Goal: Transaction & Acquisition: Purchase product/service

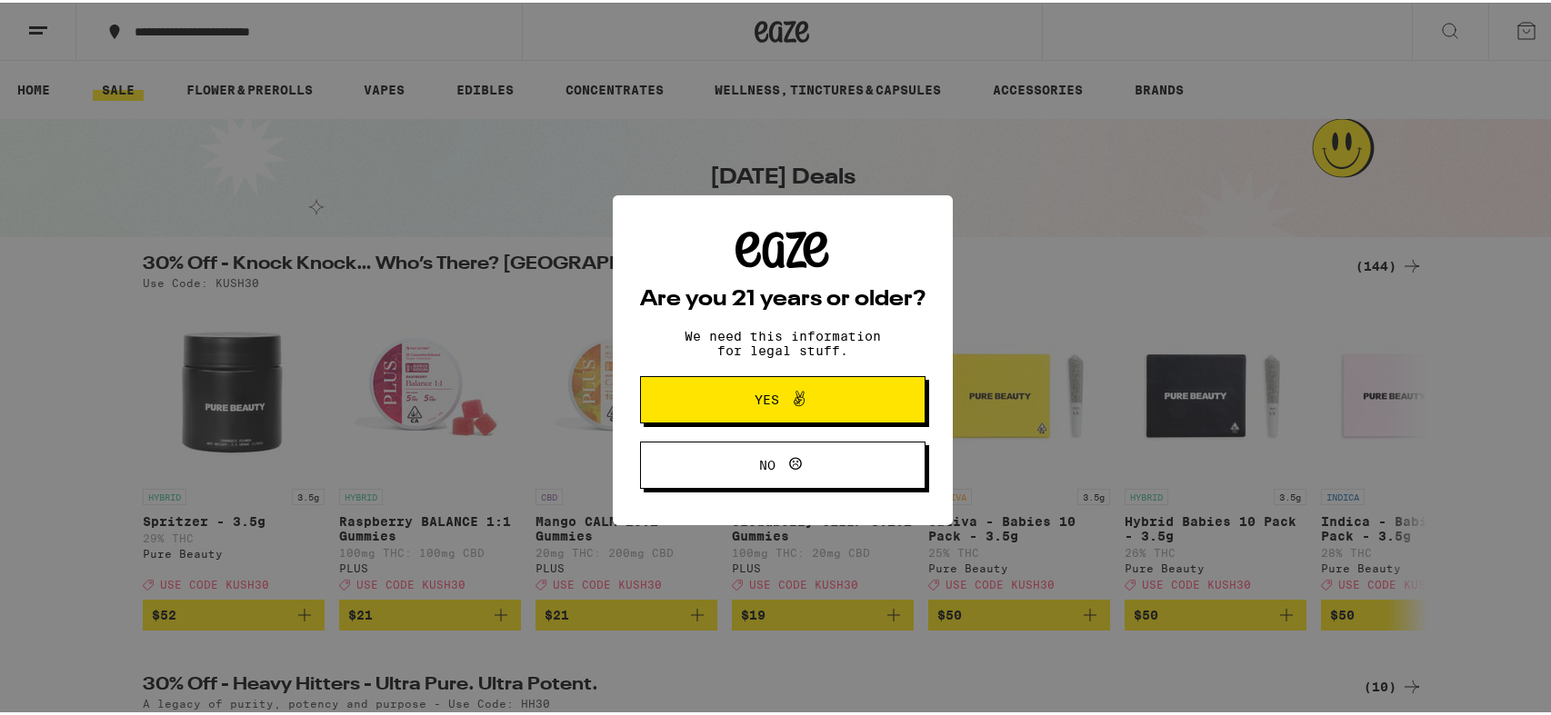
click at [764, 398] on span "Yes" at bounding box center [766, 397] width 25 height 13
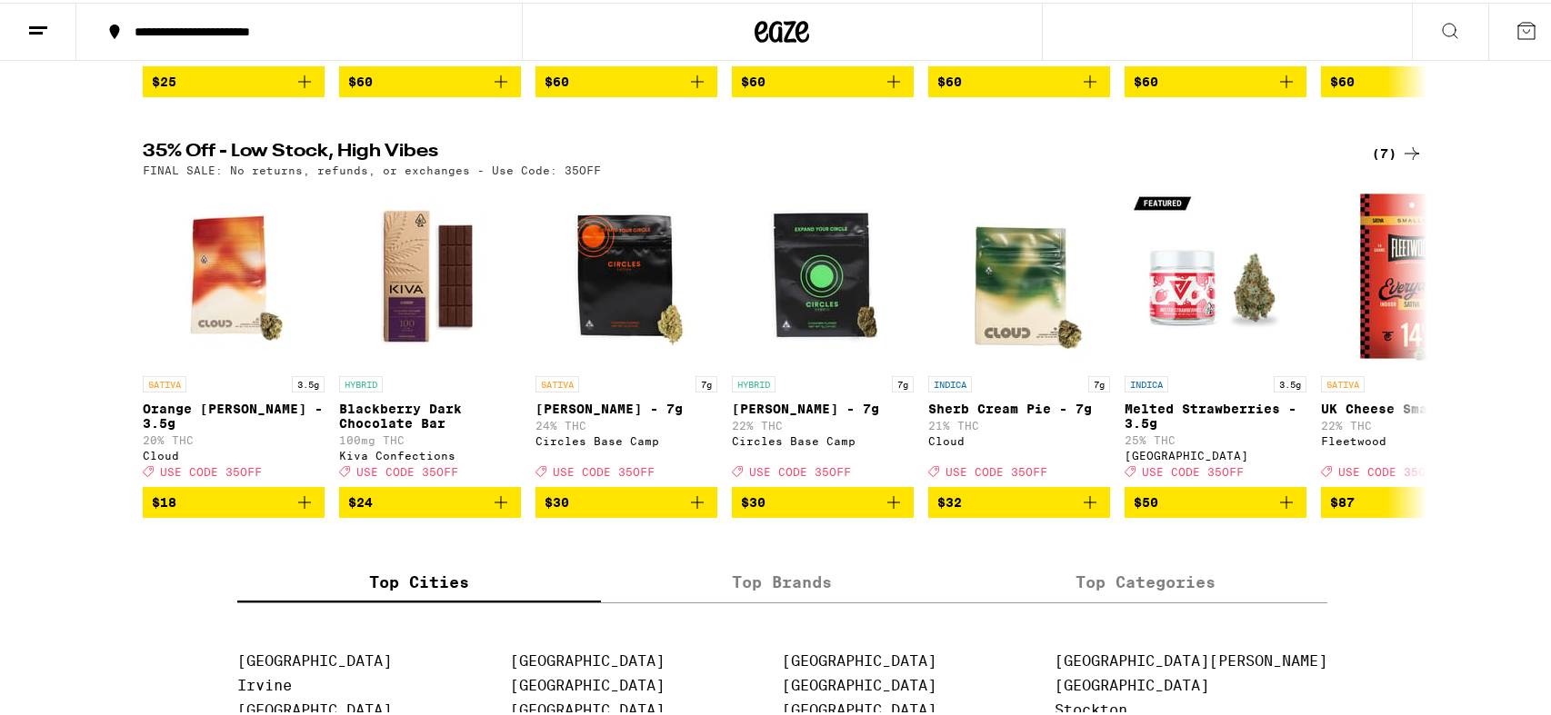
scroll to position [958, 0]
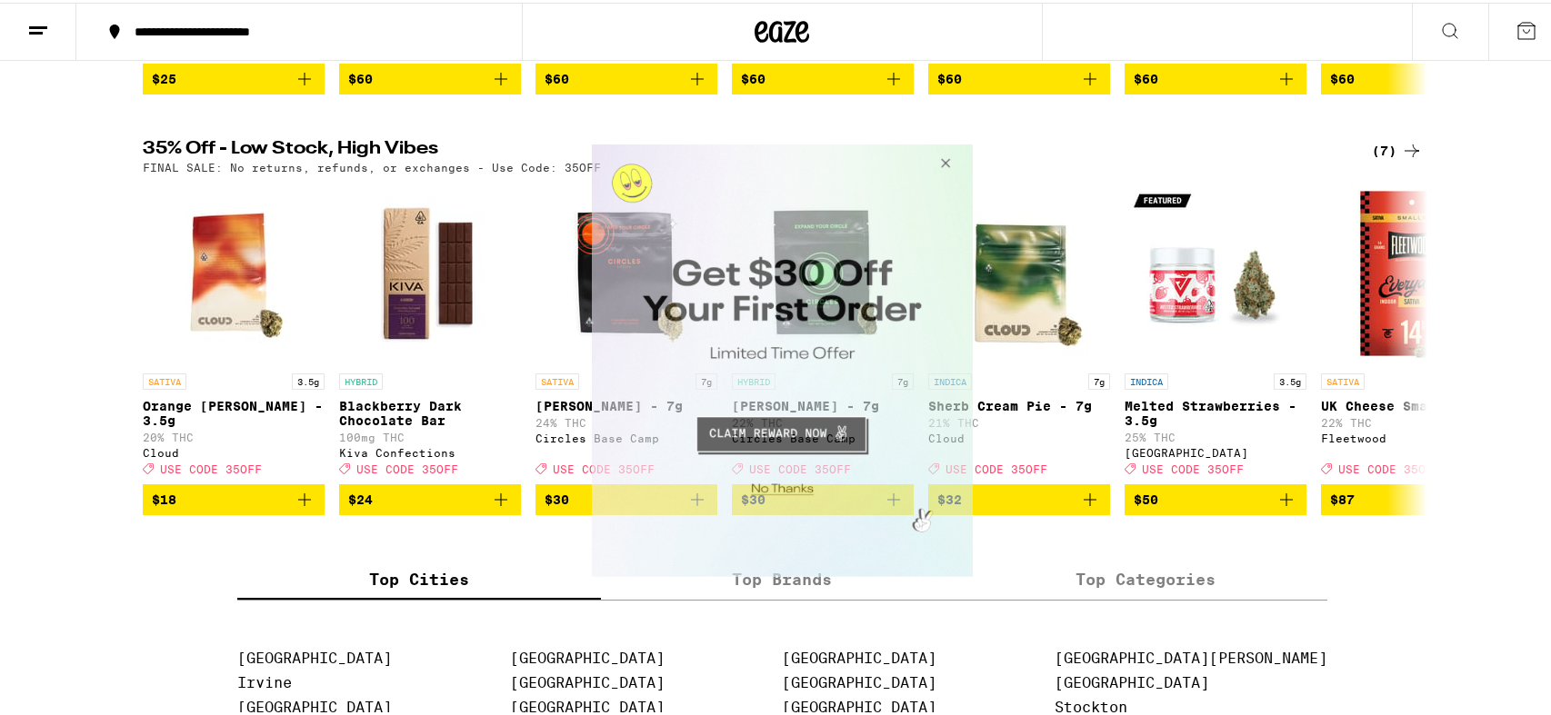
click at [946, 163] on button "Close Modal" at bounding box center [942, 166] width 49 height 44
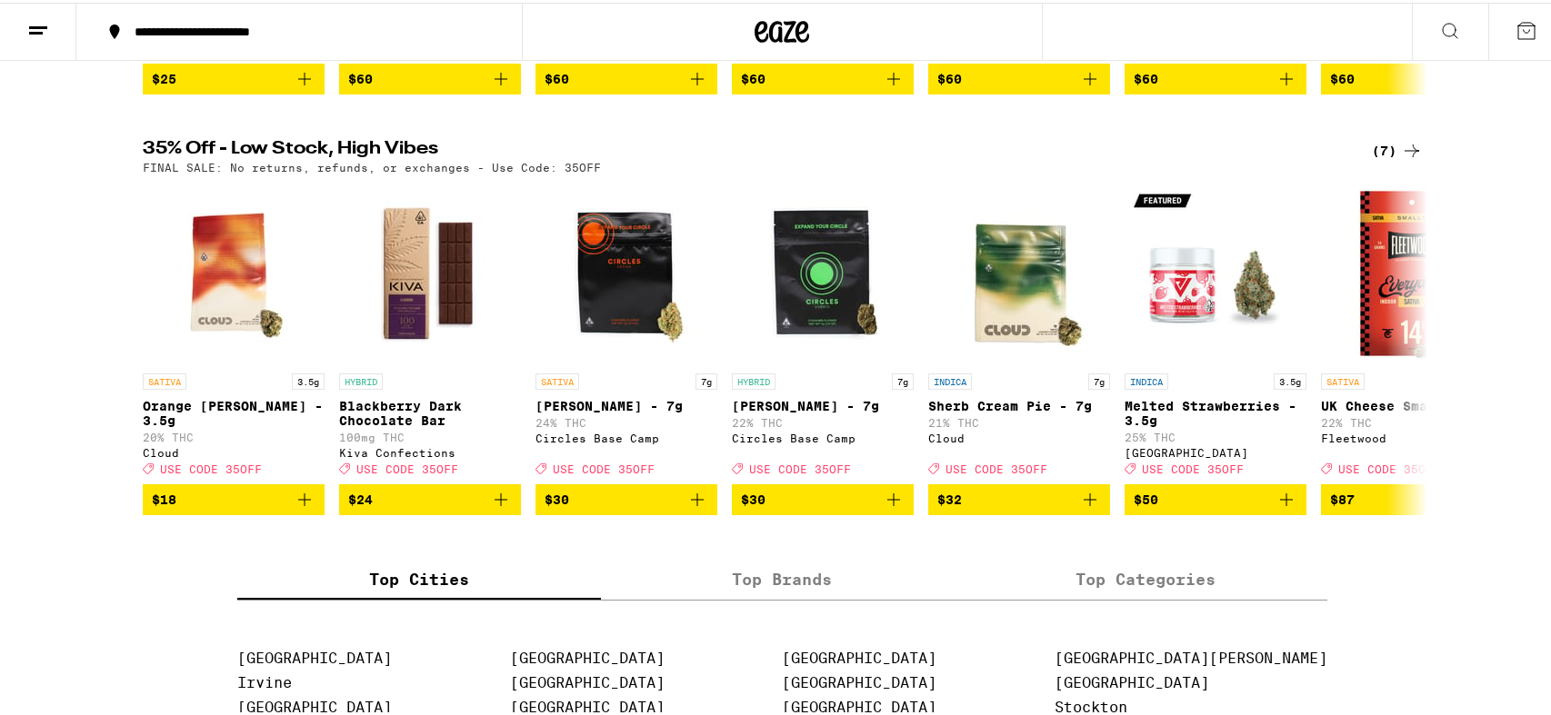
click at [1413, 159] on icon at bounding box center [1412, 148] width 22 height 22
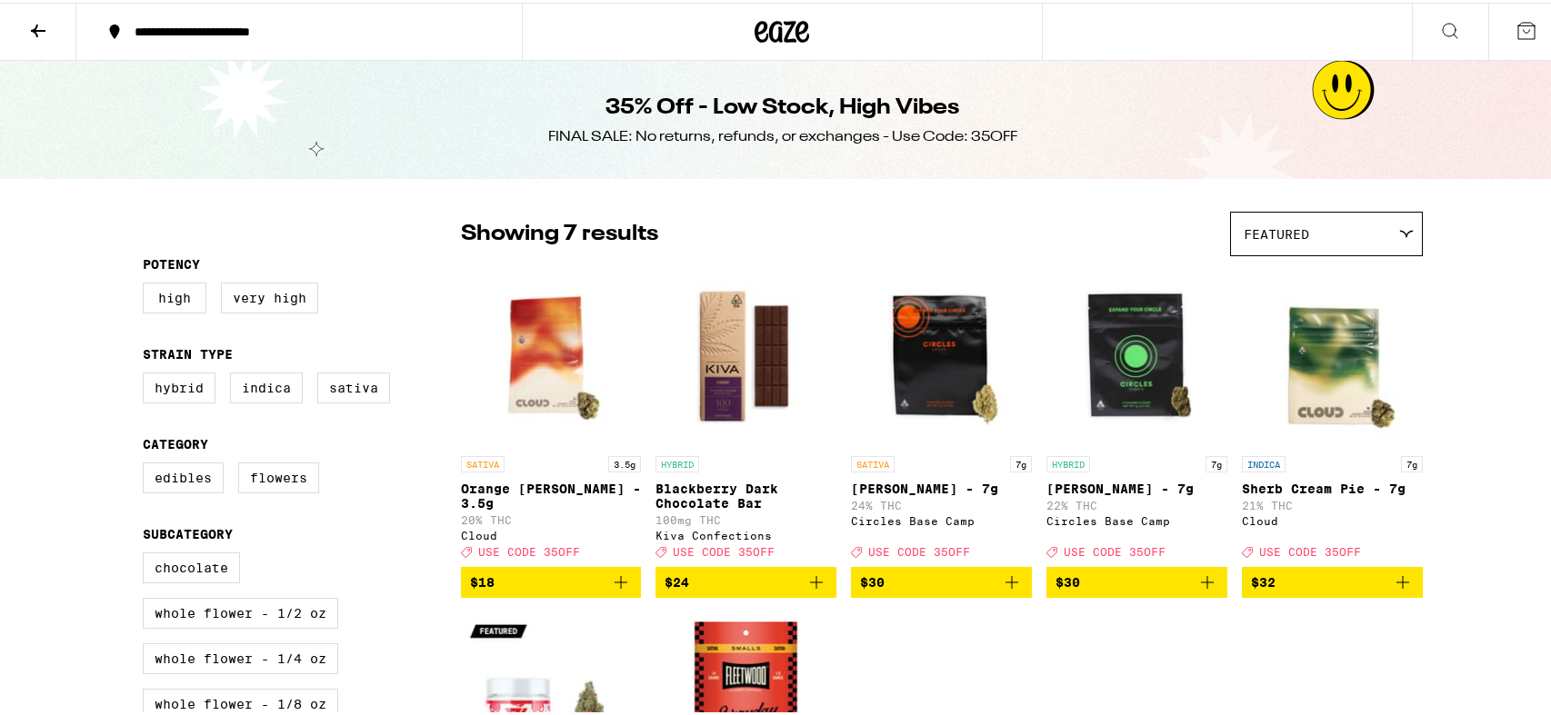
click at [42, 27] on icon at bounding box center [38, 28] width 15 height 13
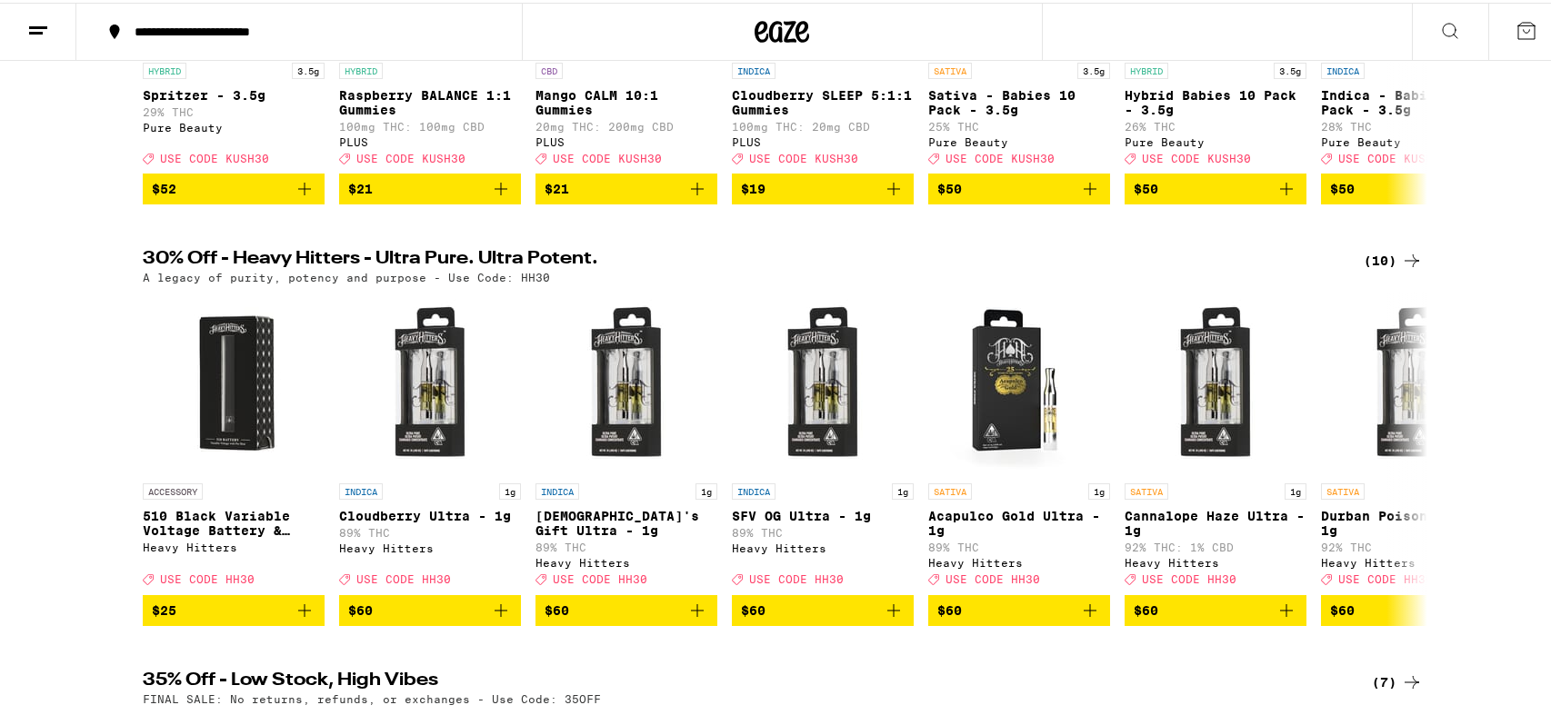
scroll to position [427, 0]
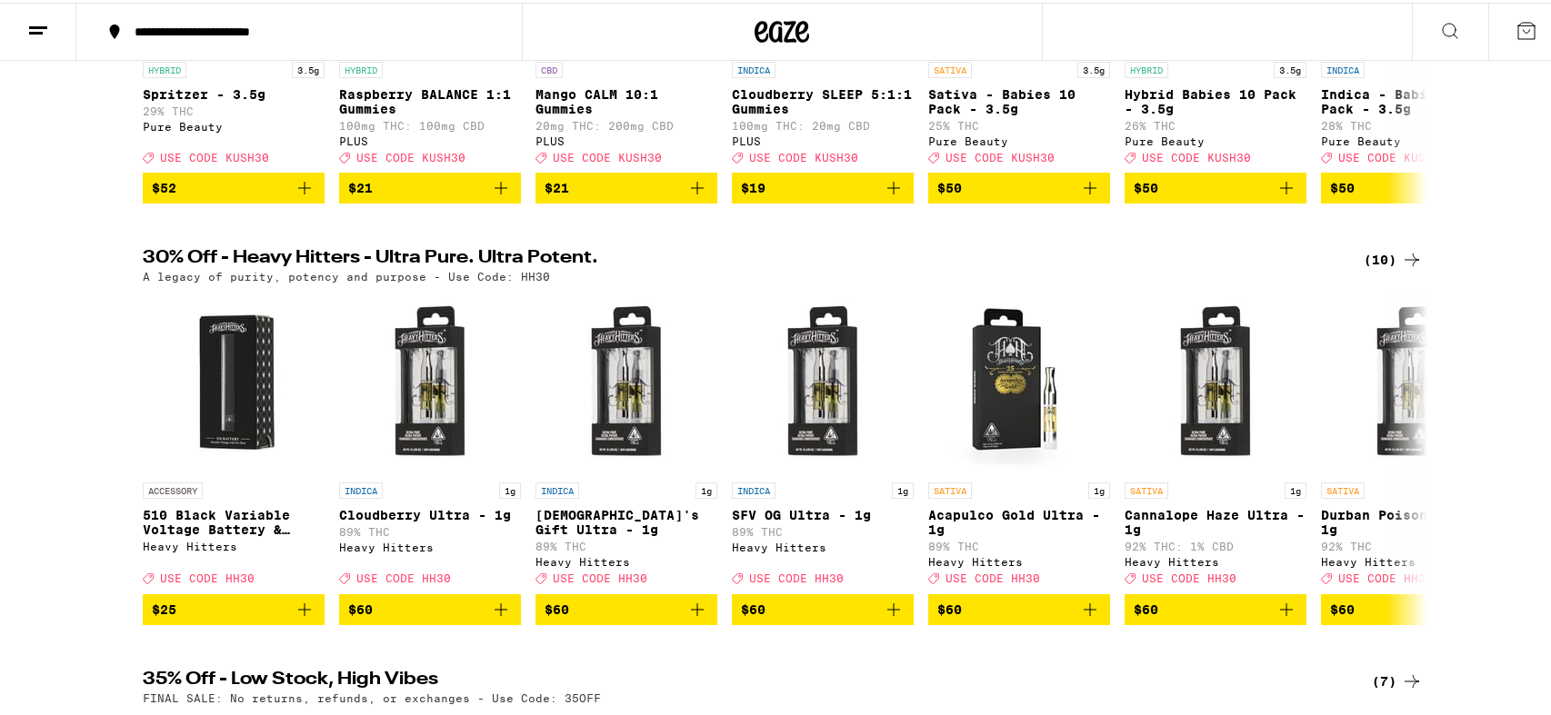
click at [1407, 264] on icon at bounding box center [1411, 257] width 15 height 13
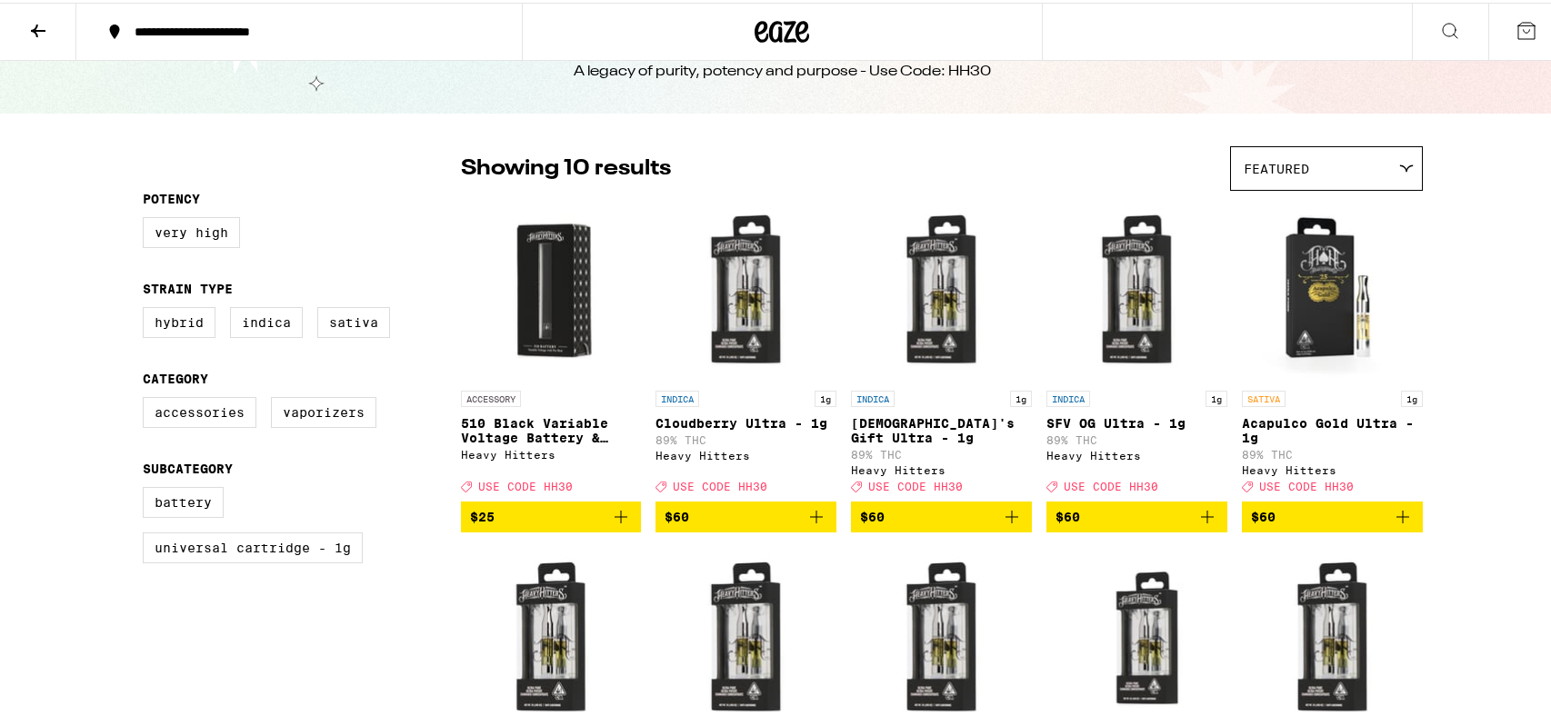
scroll to position [65, 0]
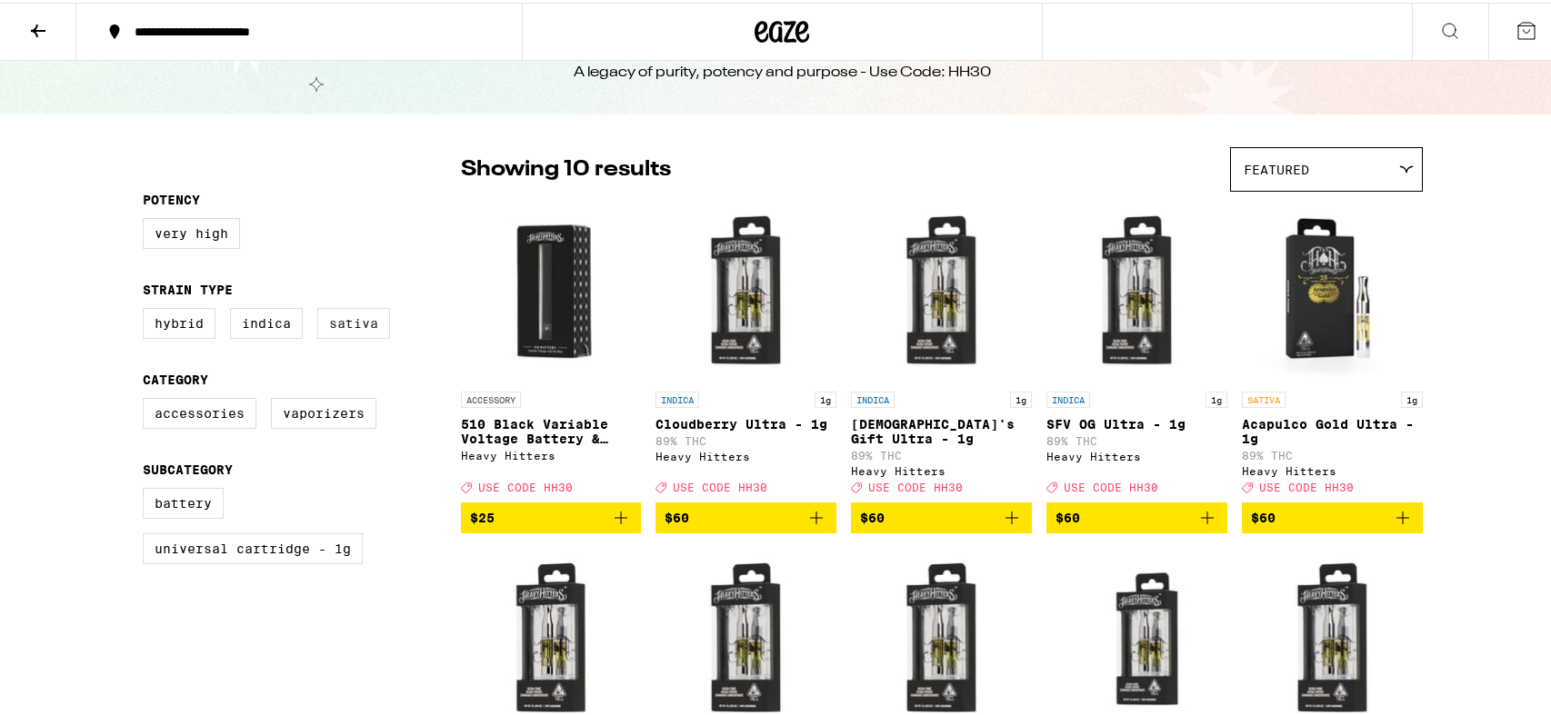
click at [333, 329] on label "Sativa" at bounding box center [353, 320] width 73 height 31
click at [147, 309] on input "Sativa" at bounding box center [146, 308] width 1 height 1
checkbox input "true"
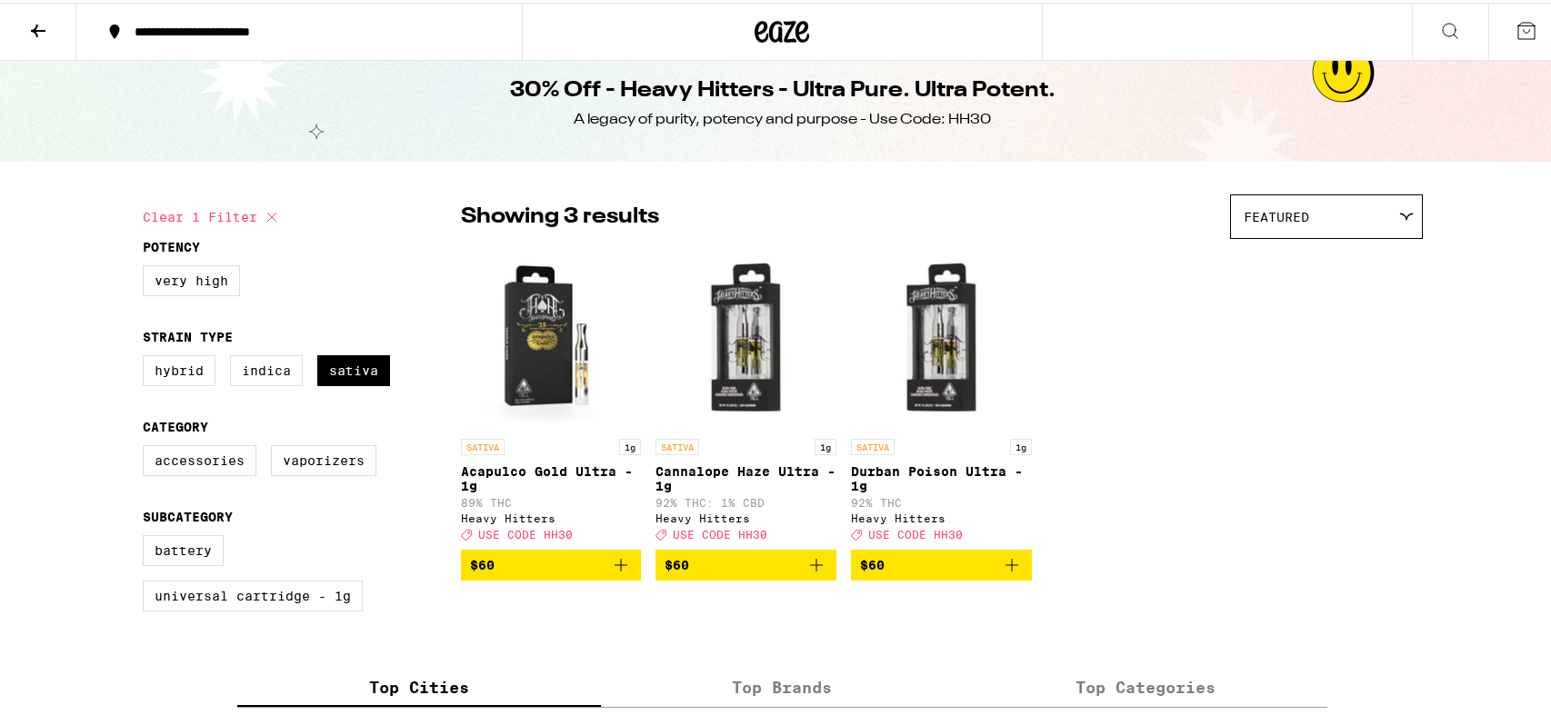
click at [38, 25] on icon at bounding box center [38, 28] width 22 height 22
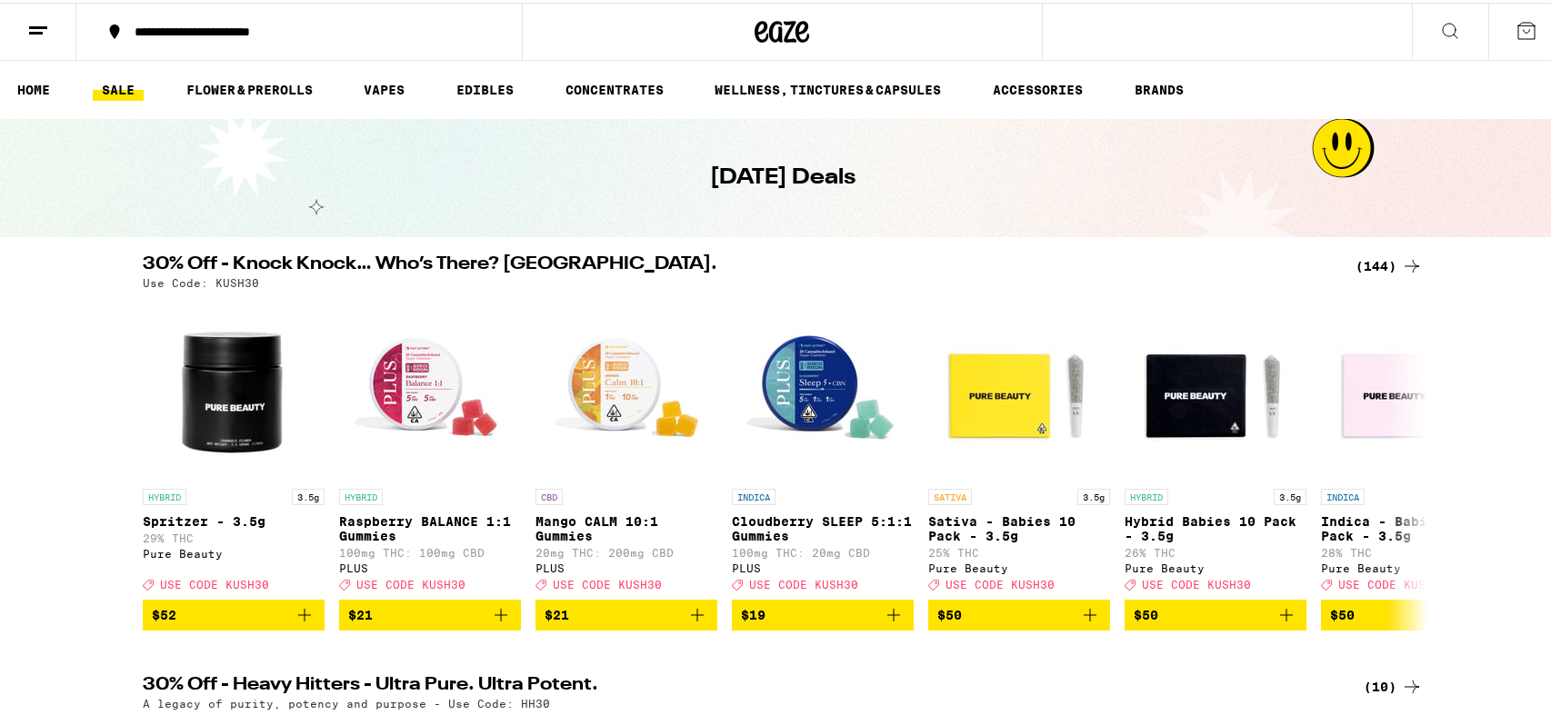
click at [118, 81] on link "SALE" at bounding box center [118, 87] width 51 height 22
click at [115, 91] on link "SALE" at bounding box center [118, 87] width 51 height 22
click at [1404, 265] on icon at bounding box center [1412, 264] width 22 height 22
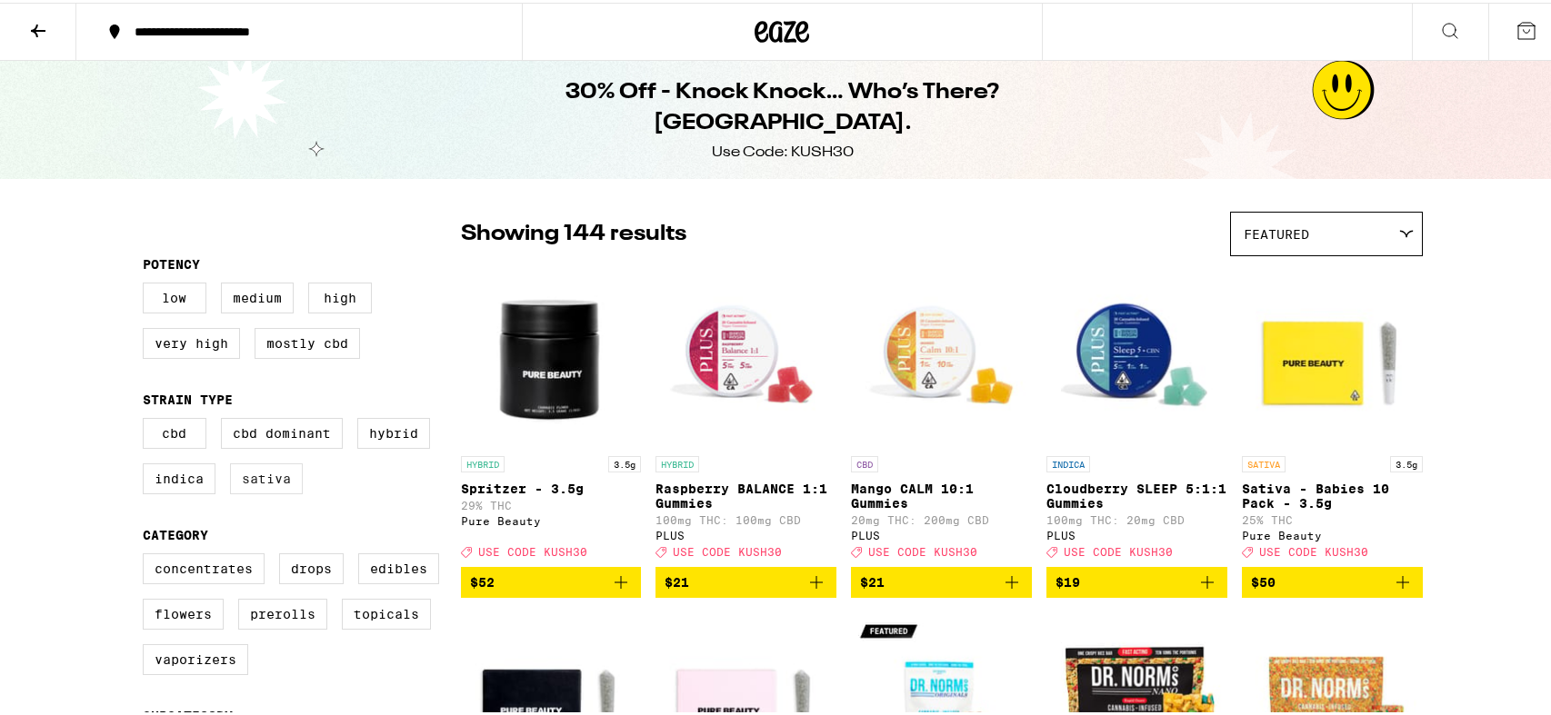
click at [252, 487] on label "Sativa" at bounding box center [266, 476] width 73 height 31
click at [147, 419] on input "Sativa" at bounding box center [146, 418] width 1 height 1
checkbox input "true"
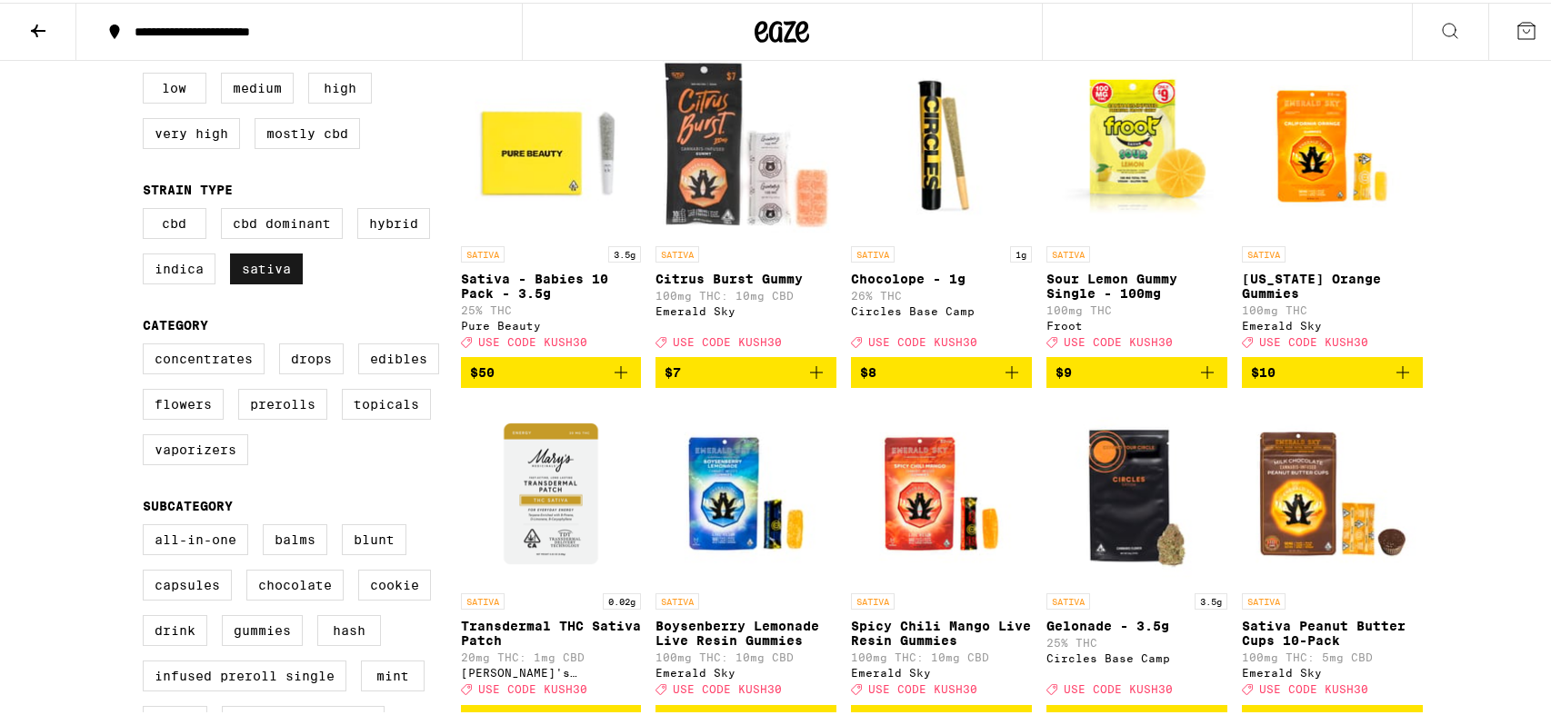
scroll to position [216, 0]
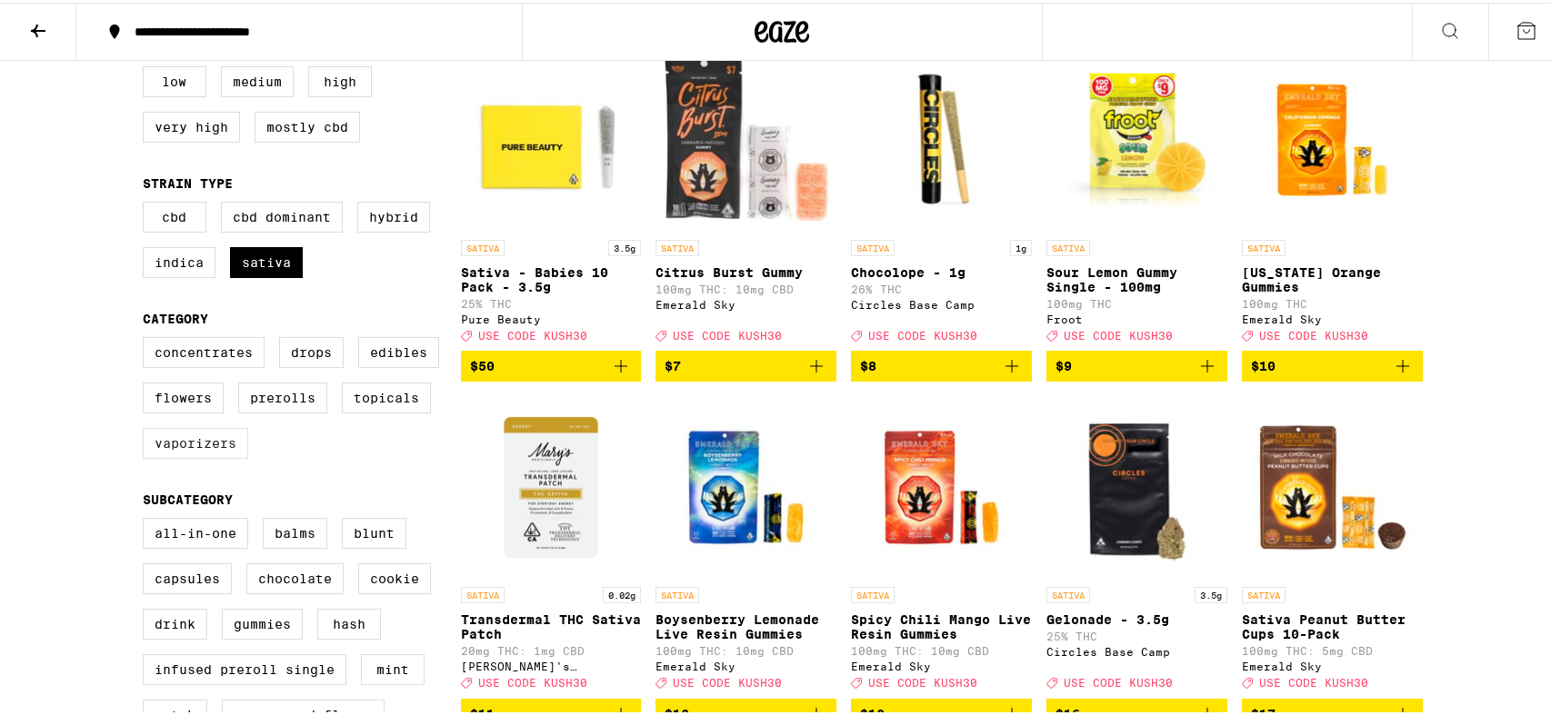
click at [179, 454] on label "Vaporizers" at bounding box center [195, 440] width 105 height 31
click at [147, 338] on input "Vaporizers" at bounding box center [146, 337] width 1 height 1
checkbox input "true"
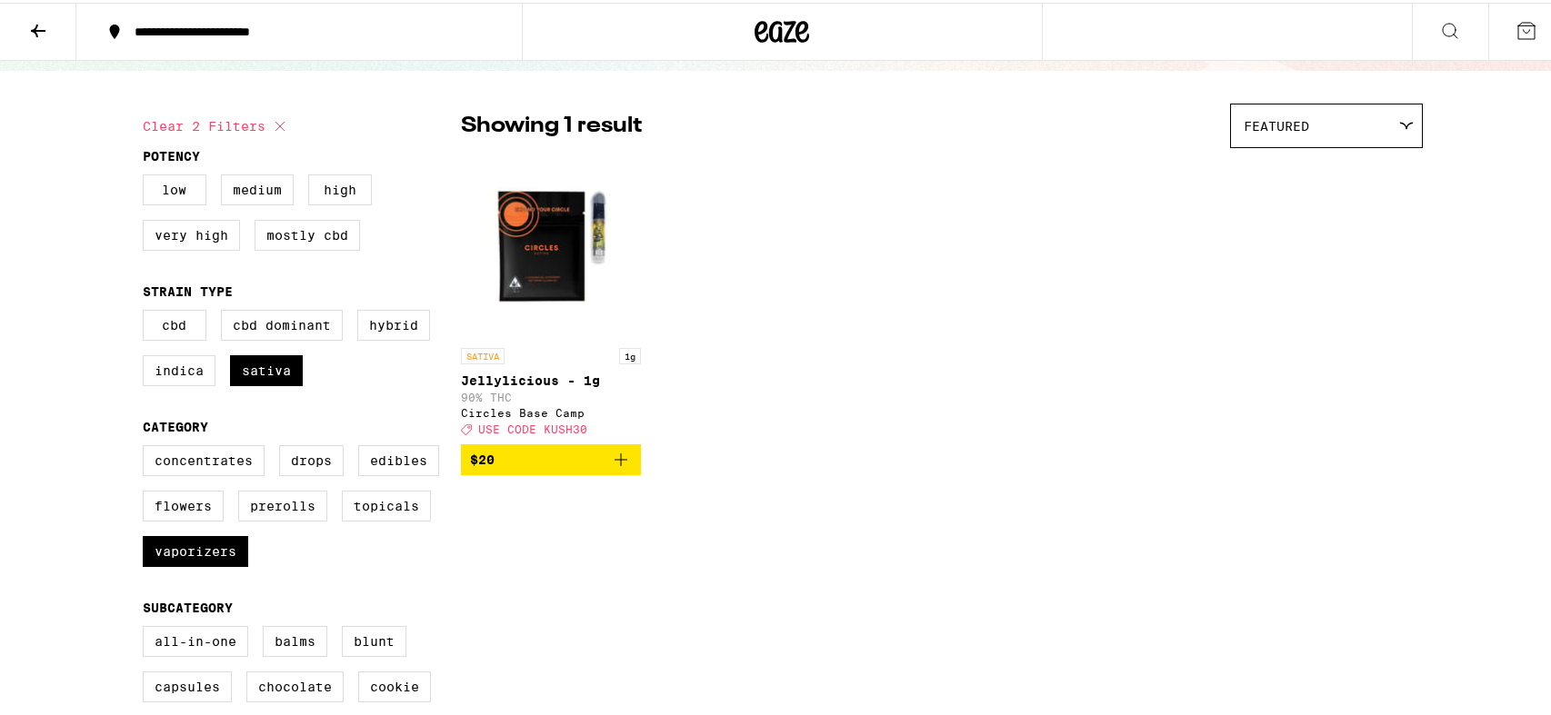
scroll to position [101, 0]
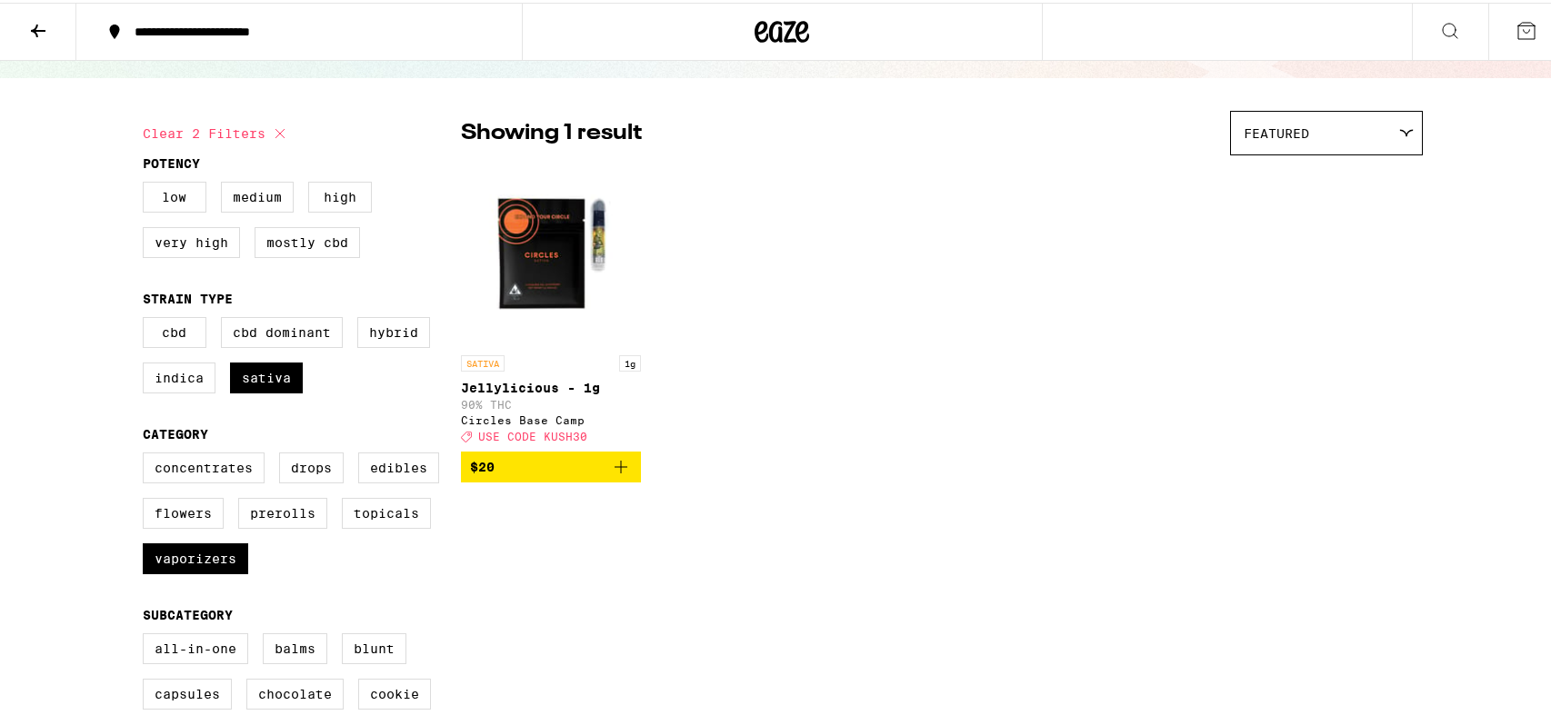
click at [530, 285] on img "Open page for Jellylicious - 1g from Circles Base Camp" at bounding box center [551, 253] width 181 height 182
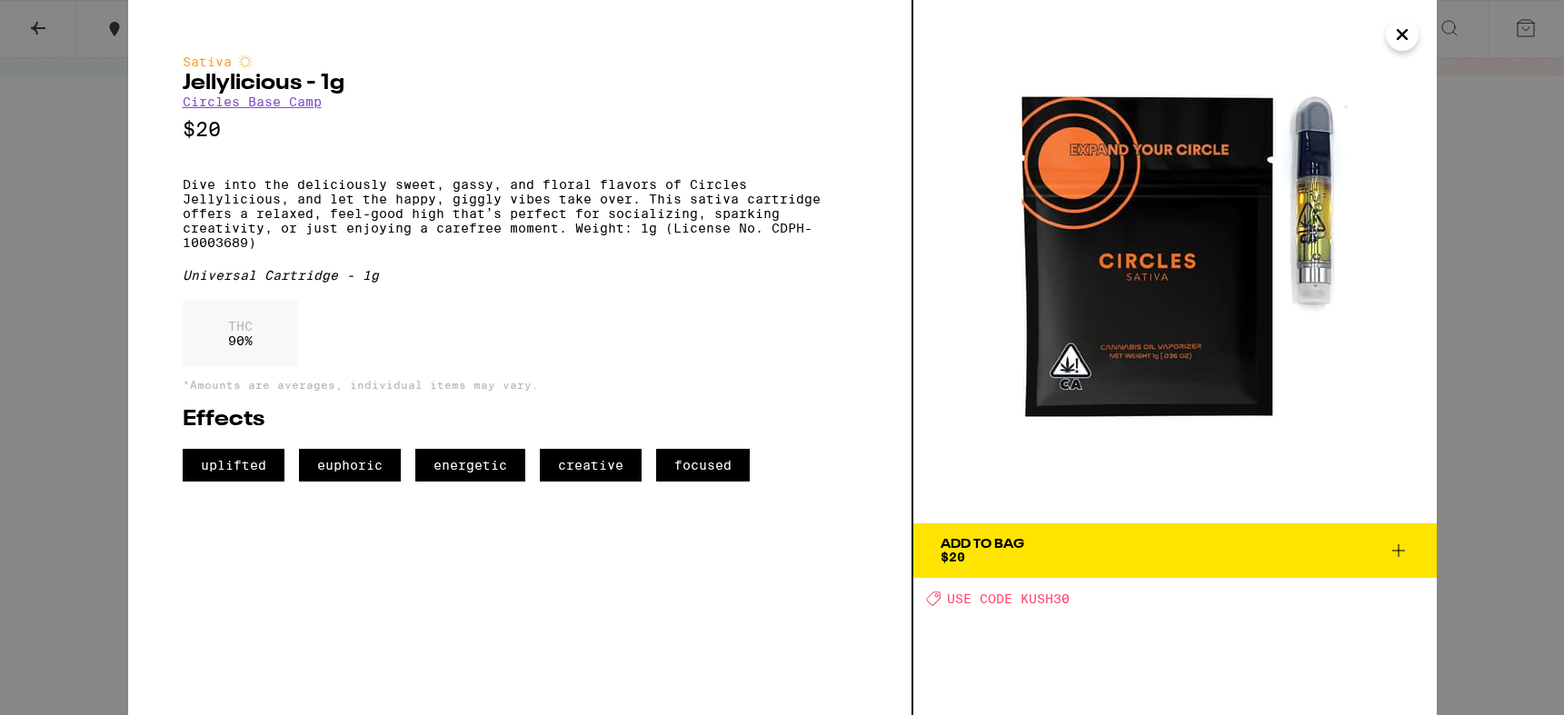
click at [1406, 546] on icon at bounding box center [1399, 551] width 22 height 22
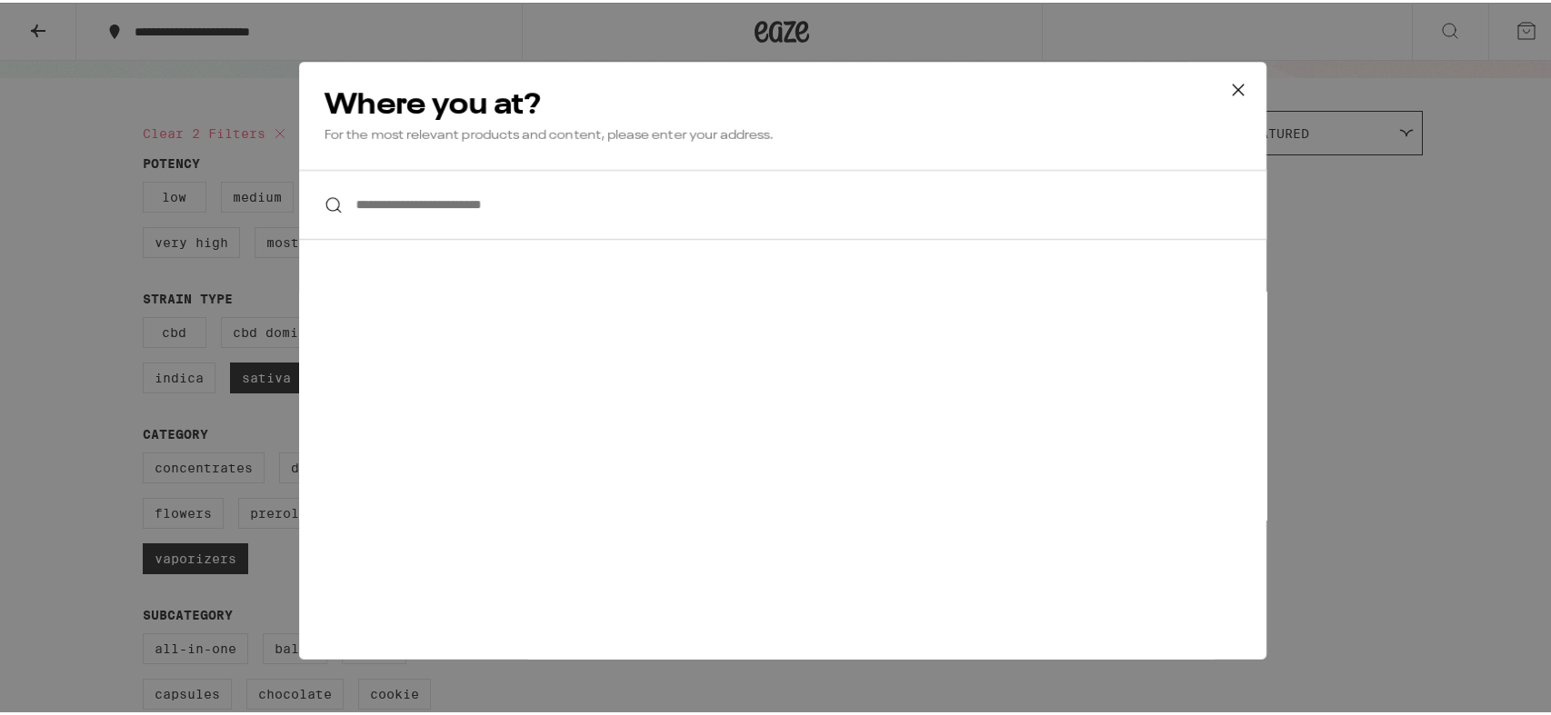
click at [524, 209] on input "**********" at bounding box center [782, 202] width 967 height 70
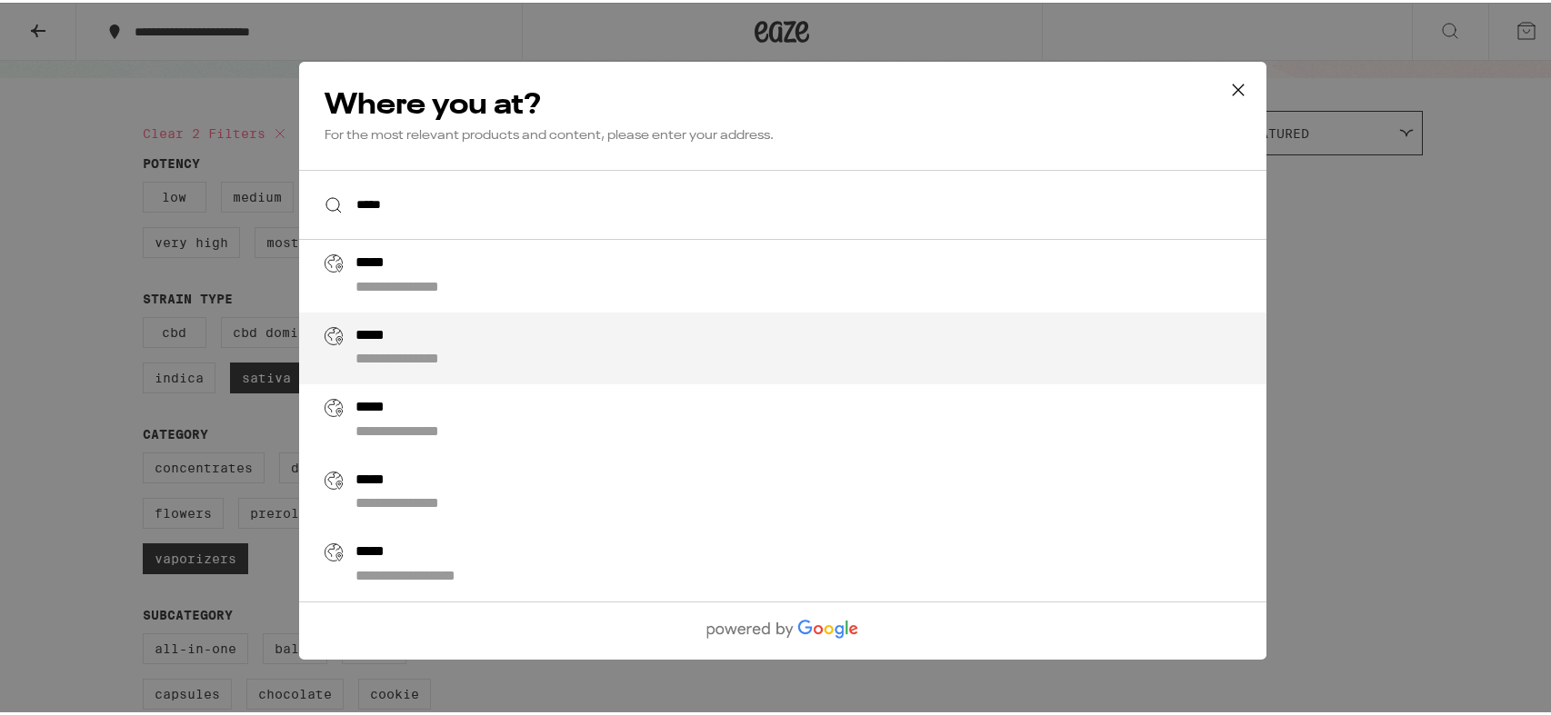
click at [446, 337] on div "**********" at bounding box center [817, 346] width 927 height 44
type input "**********"
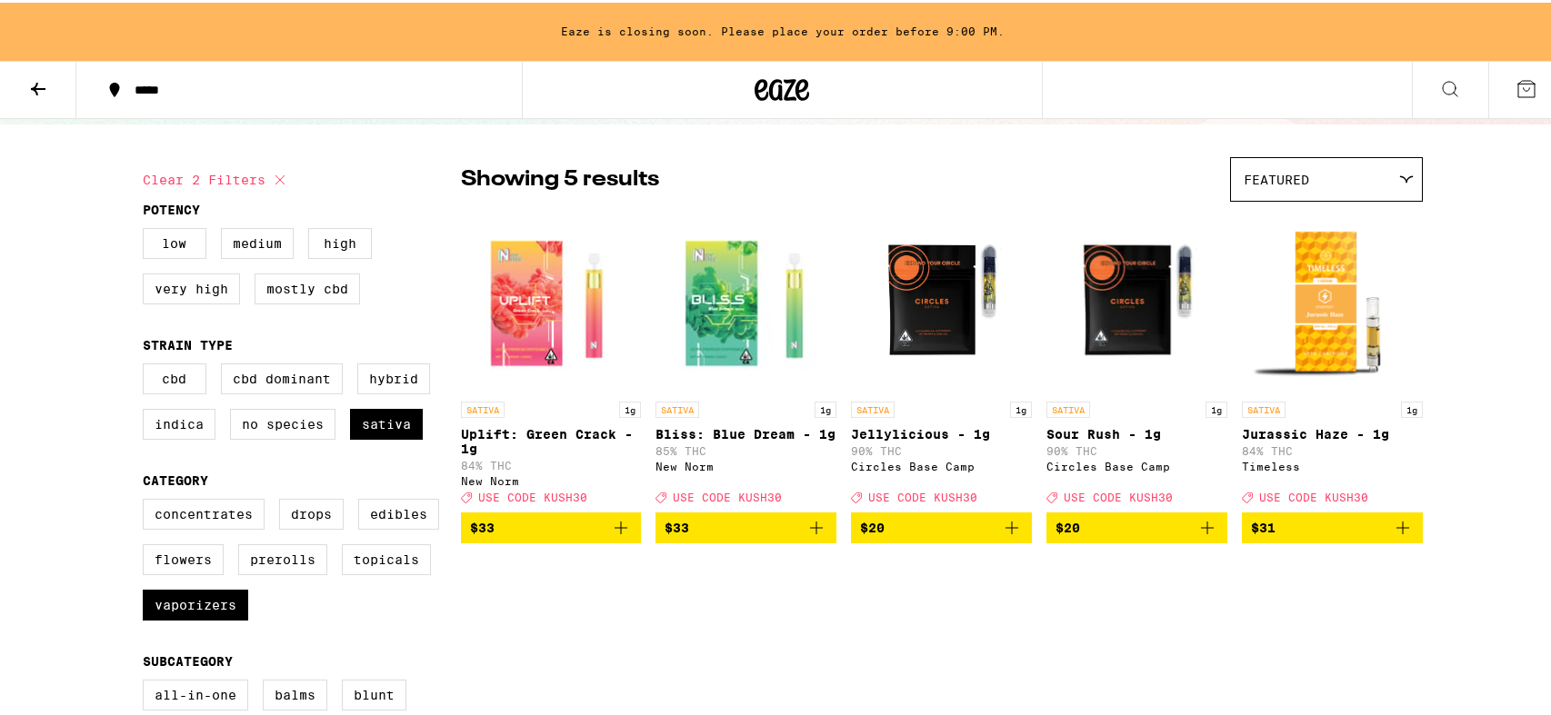
scroll to position [113, 0]
